Goal: Information Seeking & Learning: Learn about a topic

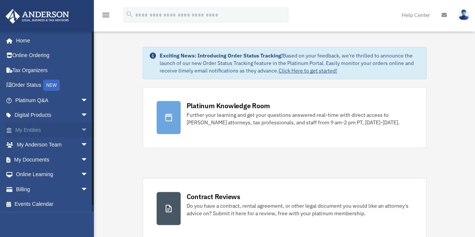
click at [81, 130] on span "arrow_drop_down" at bounding box center [88, 129] width 15 height 15
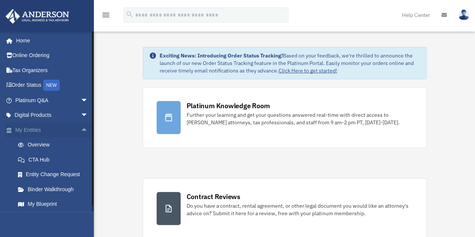
click at [81, 131] on span "arrow_drop_up" at bounding box center [88, 129] width 15 height 15
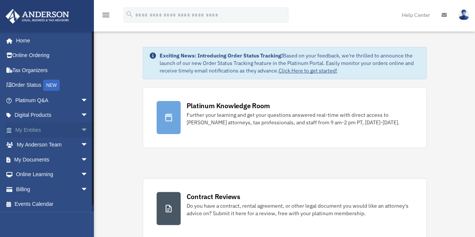
scroll to position [1, 0]
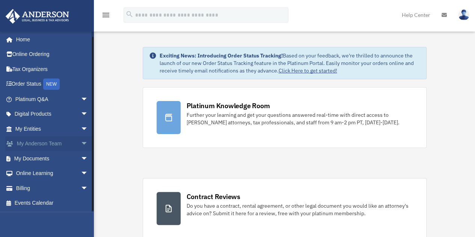
click at [81, 144] on span "arrow_drop_down" at bounding box center [88, 143] width 15 height 15
click at [81, 144] on span "arrow_drop_up" at bounding box center [88, 143] width 15 height 15
click at [81, 114] on span "arrow_drop_down" at bounding box center [88, 114] width 15 height 15
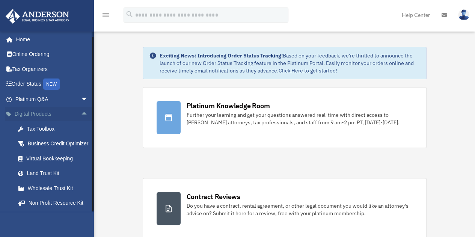
click at [81, 114] on span "arrow_drop_up" at bounding box center [88, 114] width 15 height 15
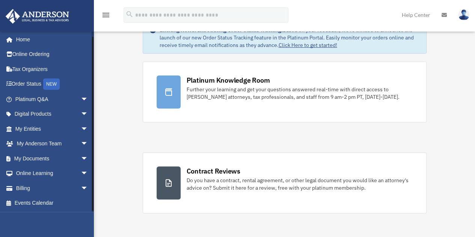
scroll to position [38, 0]
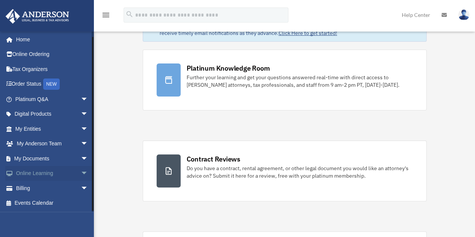
click at [81, 172] on span "arrow_drop_down" at bounding box center [88, 173] width 15 height 15
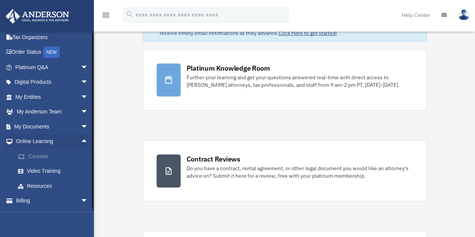
scroll to position [46, 0]
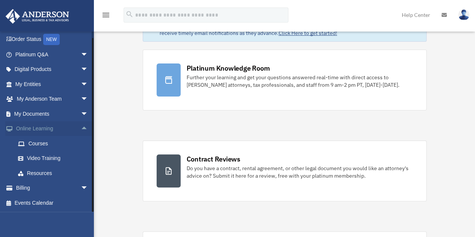
click at [81, 132] on span "arrow_drop_up" at bounding box center [88, 128] width 15 height 15
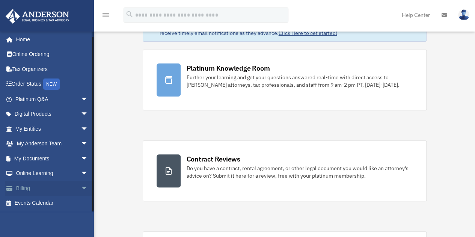
click at [81, 187] on span "arrow_drop_down" at bounding box center [88, 188] width 15 height 15
click at [81, 187] on span "arrow_drop_up" at bounding box center [88, 188] width 15 height 15
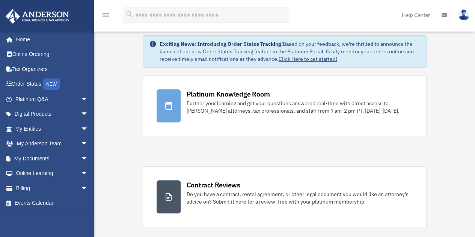
scroll to position [0, 0]
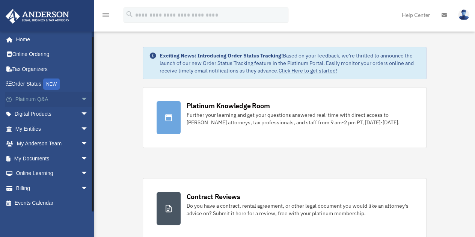
click at [81, 93] on span "arrow_drop_down" at bounding box center [88, 99] width 15 height 15
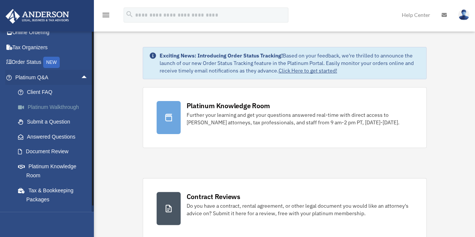
scroll to position [1, 0]
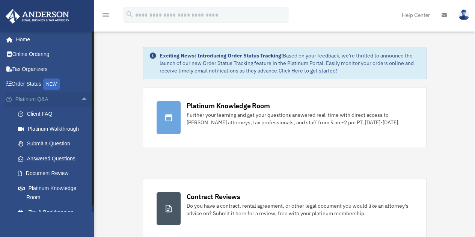
click at [81, 100] on span "arrow_drop_up" at bounding box center [88, 99] width 15 height 15
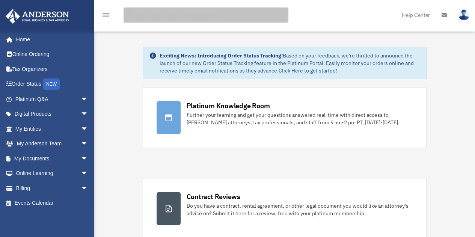
click at [169, 14] on input "search" at bounding box center [205, 15] width 165 height 15
type input "***"
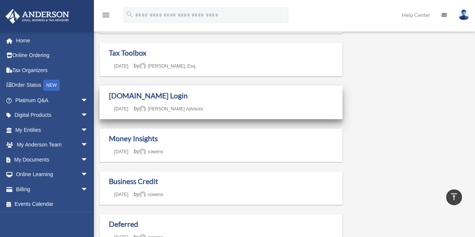
scroll to position [188, 0]
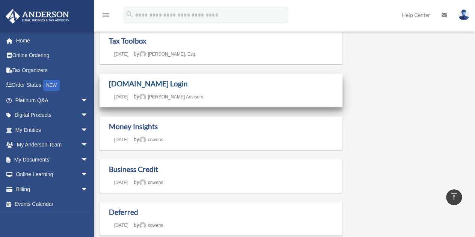
click at [142, 87] on link "Box.com Login" at bounding box center [148, 83] width 79 height 9
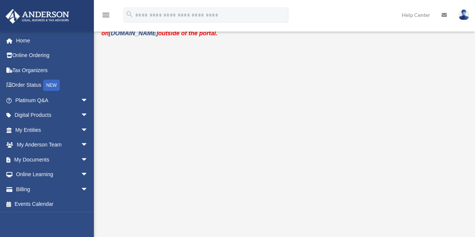
scroll to position [113, 0]
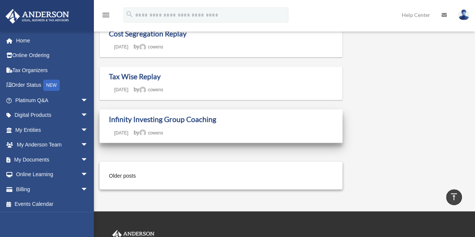
scroll to position [601, 0]
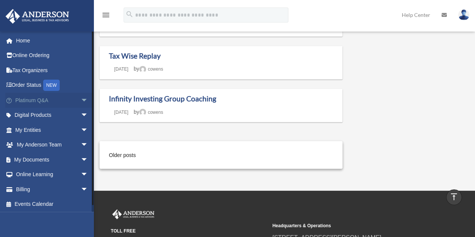
click at [81, 105] on span "arrow_drop_down" at bounding box center [88, 100] width 15 height 15
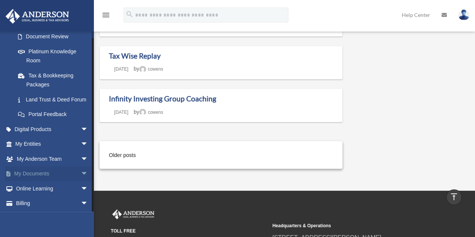
scroll to position [162, 0]
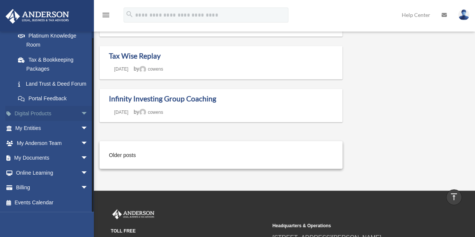
click at [81, 114] on span "arrow_drop_down" at bounding box center [88, 113] width 15 height 15
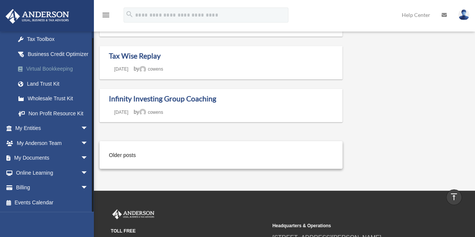
scroll to position [261, 0]
click at [81, 132] on span "arrow_drop_down" at bounding box center [88, 128] width 15 height 15
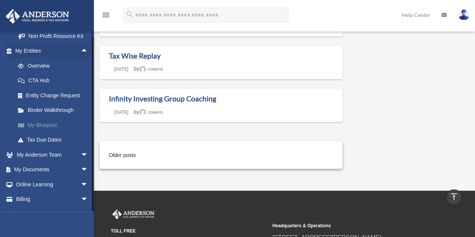
scroll to position [336, 0]
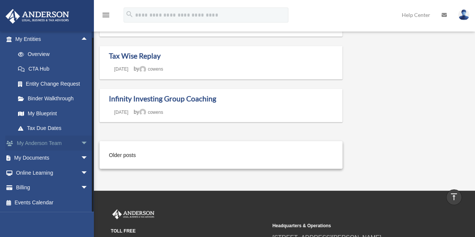
click at [81, 151] on span "arrow_drop_down" at bounding box center [88, 143] width 15 height 15
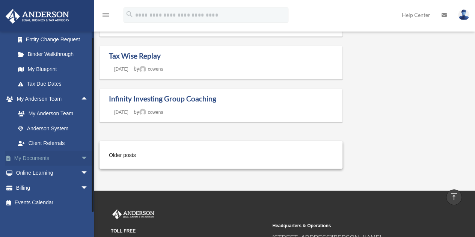
scroll to position [394, 0]
click at [81, 163] on span "arrow_drop_down" at bounding box center [88, 158] width 15 height 15
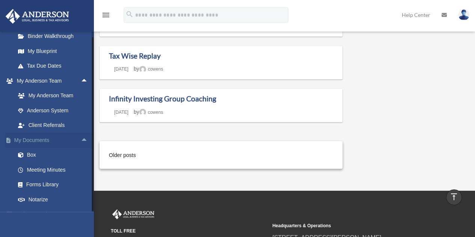
scroll to position [431, 0]
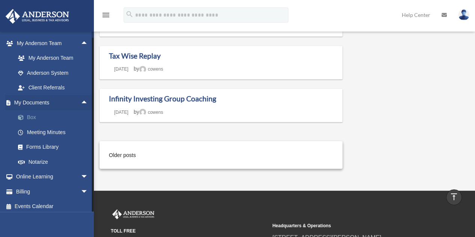
click at [36, 125] on link "Box" at bounding box center [55, 117] width 89 height 15
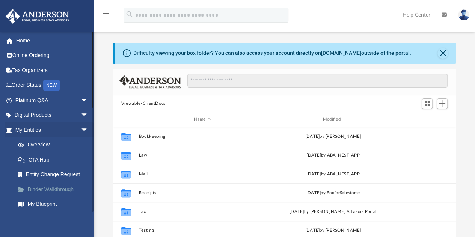
click at [62, 189] on link "Binder Walkthrough" at bounding box center [55, 189] width 89 height 15
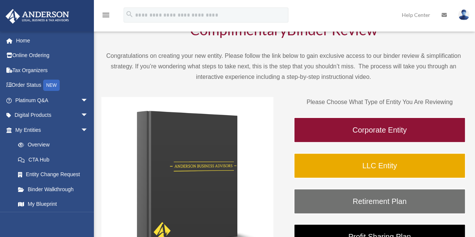
scroll to position [51, 0]
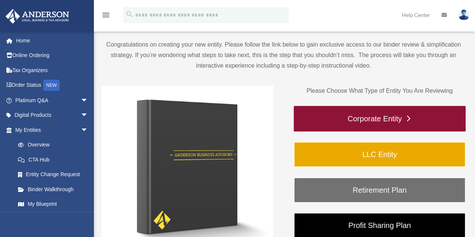
click at [376, 118] on link "Corporate Entity" at bounding box center [380, 119] width 172 height 26
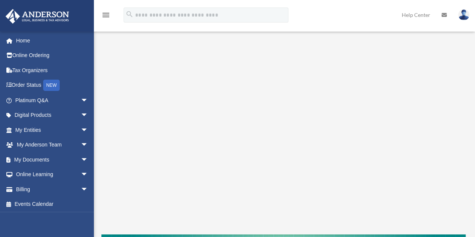
scroll to position [75, 0]
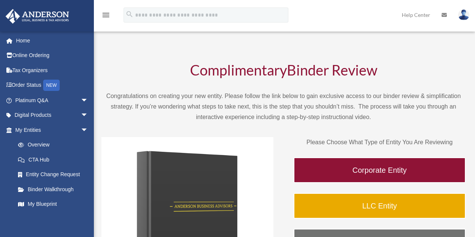
scroll to position [51, 0]
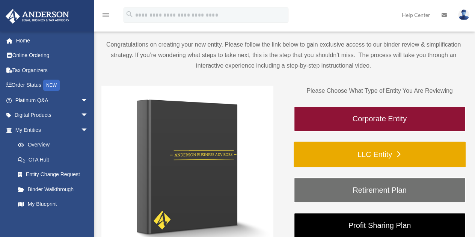
click at [391, 157] on link "LLC Entity" at bounding box center [380, 155] width 172 height 26
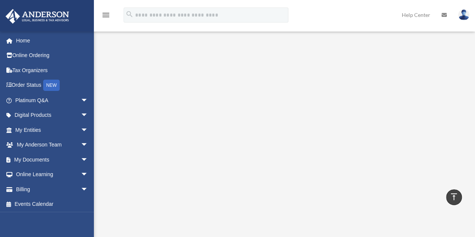
scroll to position [38, 0]
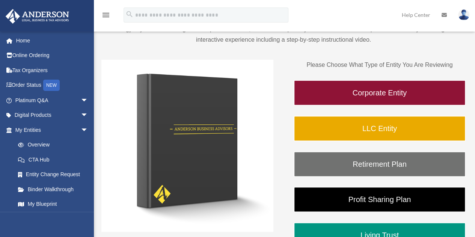
scroll to position [89, 0]
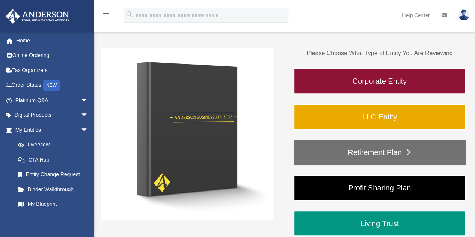
click at [361, 160] on link "Retirement Plan" at bounding box center [380, 153] width 172 height 26
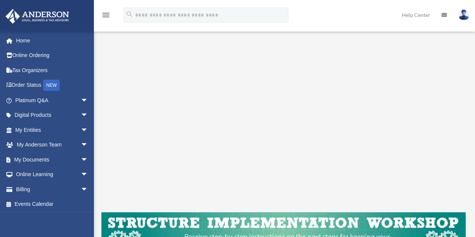
scroll to position [75, 0]
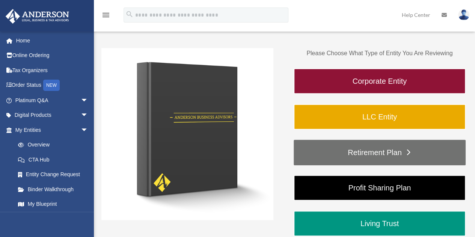
scroll to position [127, 0]
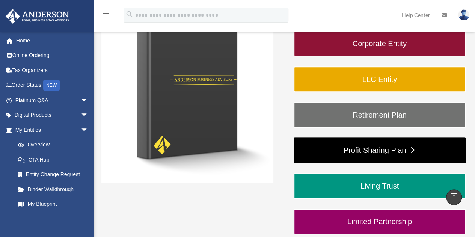
click at [410, 155] on link "Profit Sharing Plan" at bounding box center [380, 150] width 172 height 26
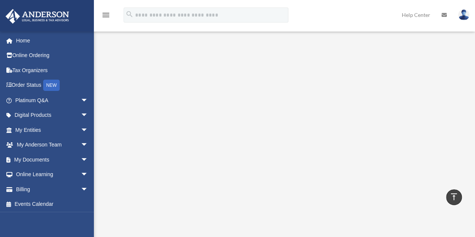
scroll to position [75, 0]
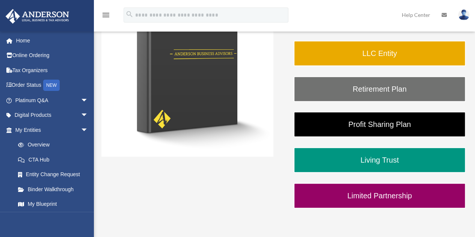
scroll to position [164, 0]
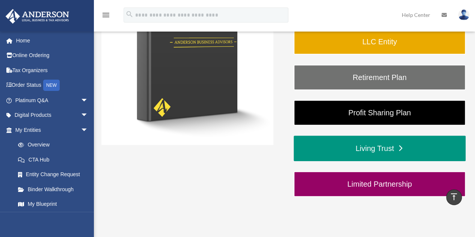
click at [367, 143] on link "Living Trust" at bounding box center [380, 149] width 172 height 26
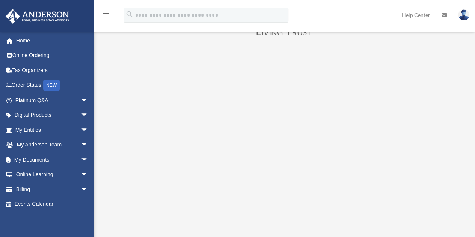
scroll to position [75, 0]
